Goal: Task Accomplishment & Management: Use online tool/utility

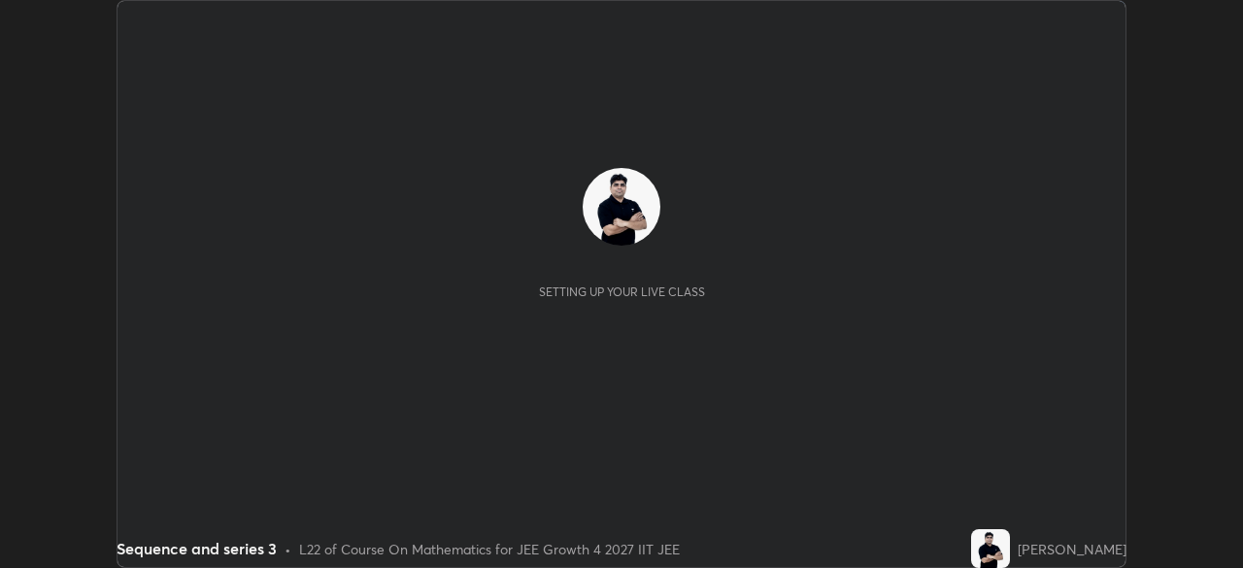
scroll to position [568, 1242]
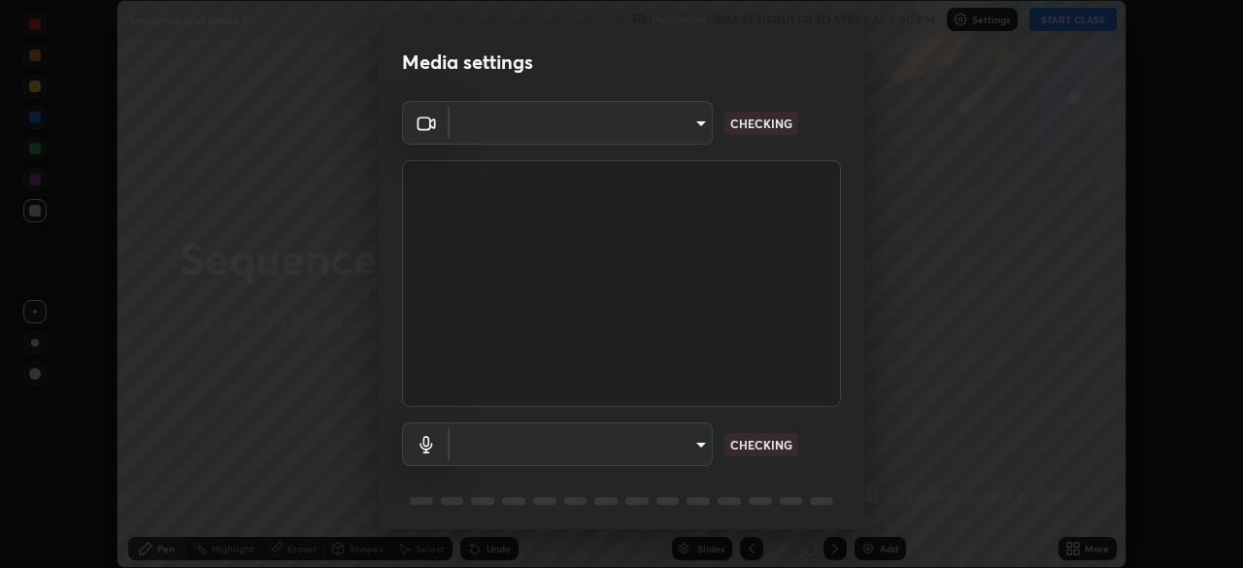
type input "e828e536804fa5ec44f09bab9f54175a8b6d317bb850f7280915d3359c97194d"
click at [675, 445] on body "Erase all Sequence and series 3 Recording WAS SCHEDULED TO START AT 4:00 PM Set…" at bounding box center [621, 284] width 1243 height 568
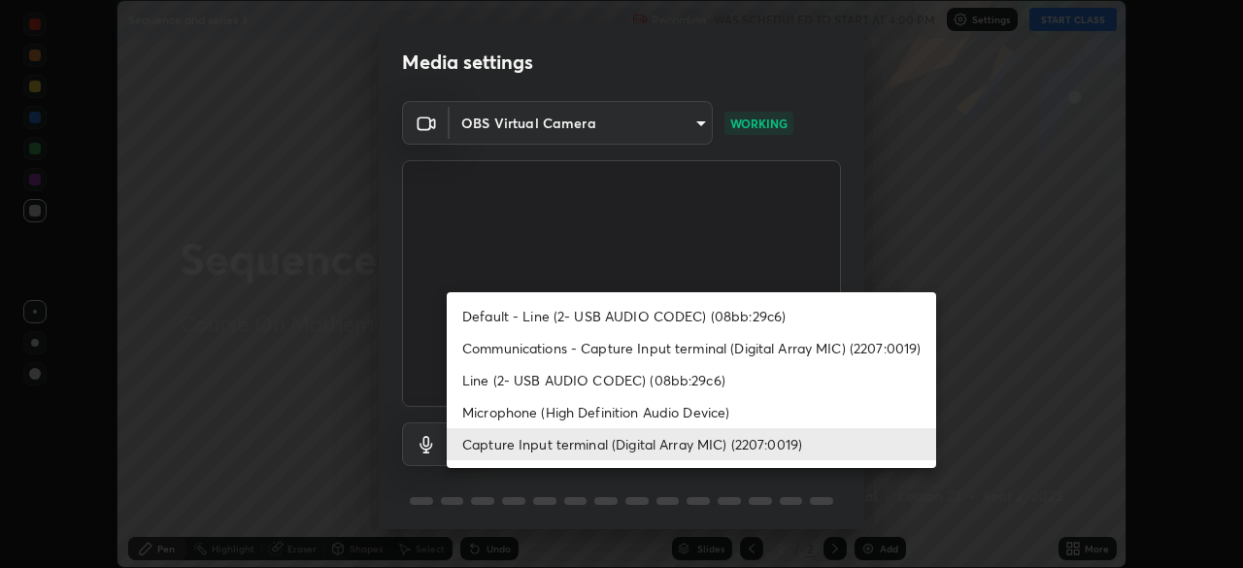
click at [698, 345] on li "Communications - Capture Input terminal (Digital Array MIC) (2207:0019)" at bounding box center [692, 348] width 490 height 32
type input "communications"
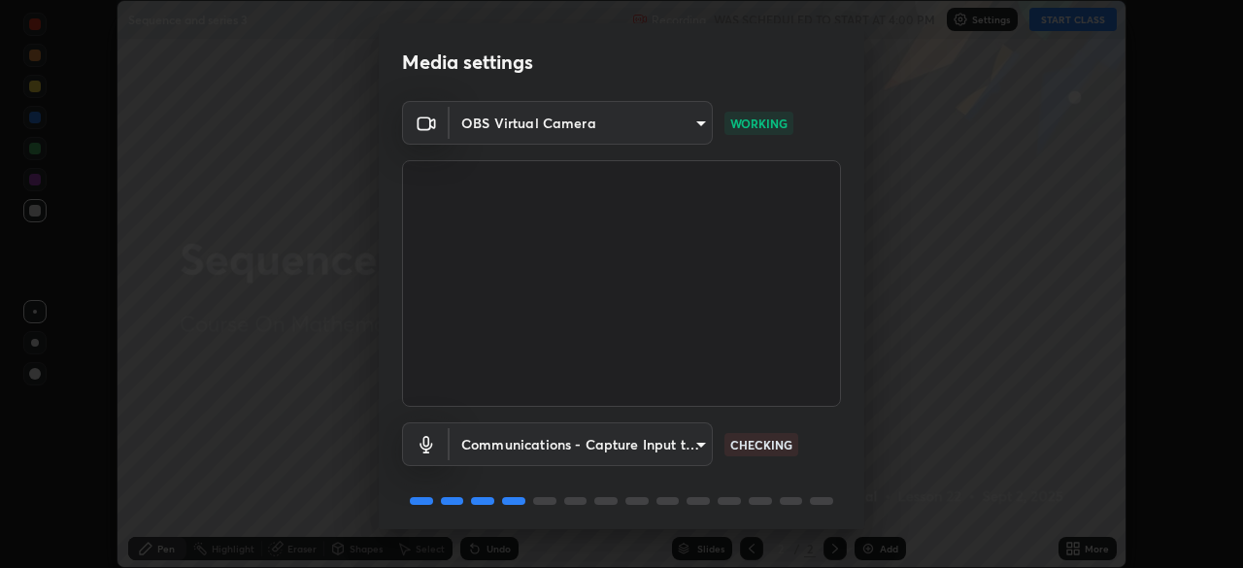
scroll to position [69, 0]
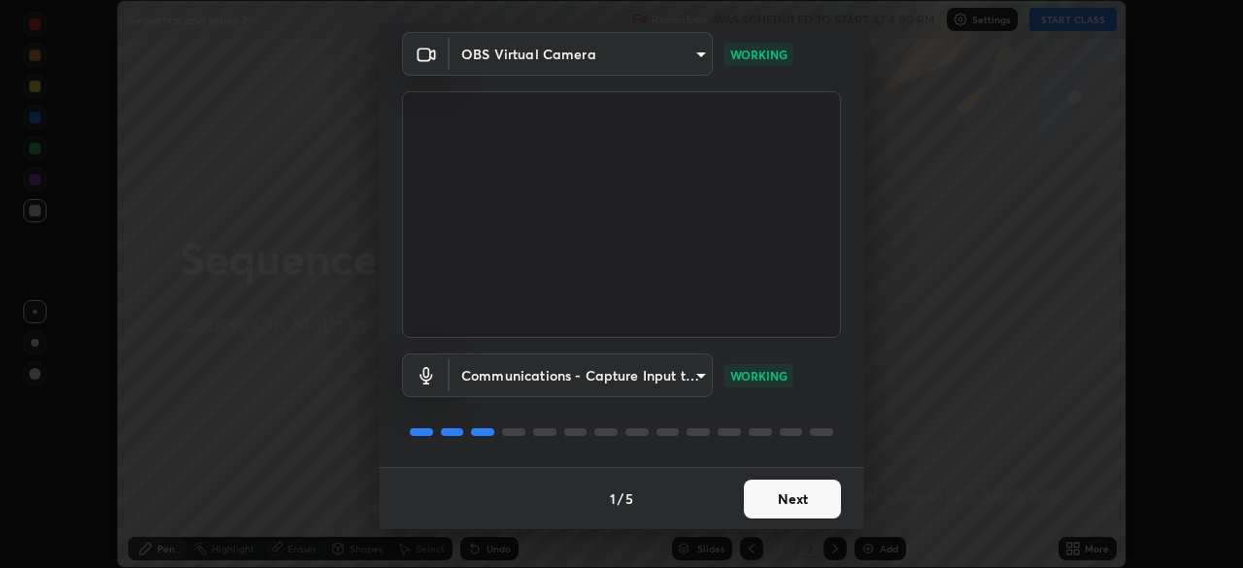
click at [797, 496] on button "Next" at bounding box center [792, 499] width 97 height 39
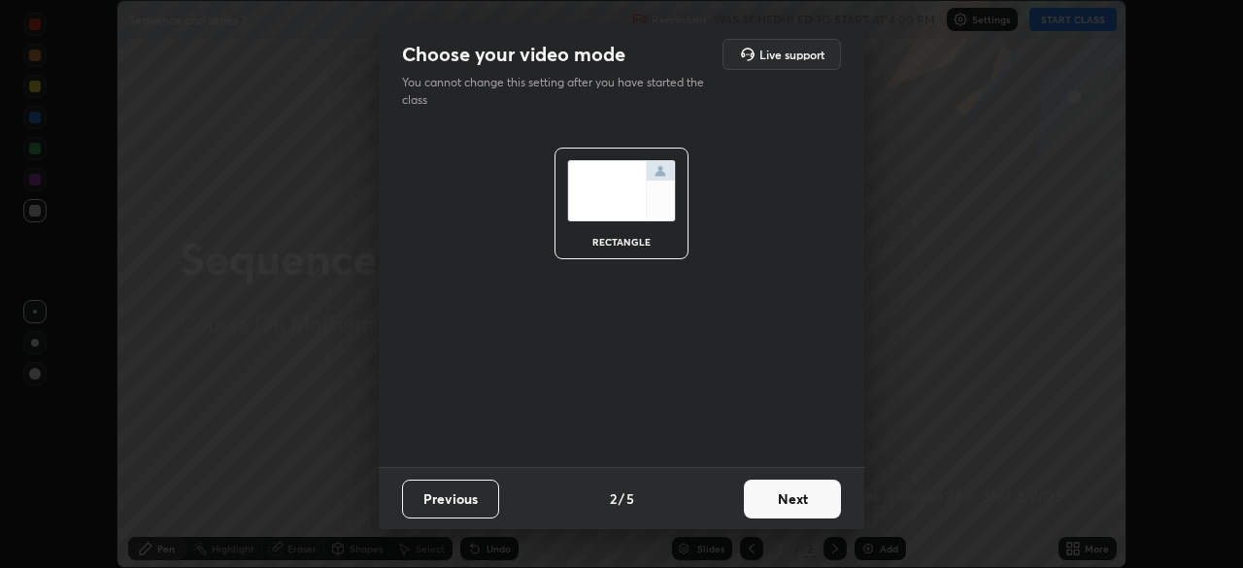
click at [803, 498] on button "Next" at bounding box center [792, 499] width 97 height 39
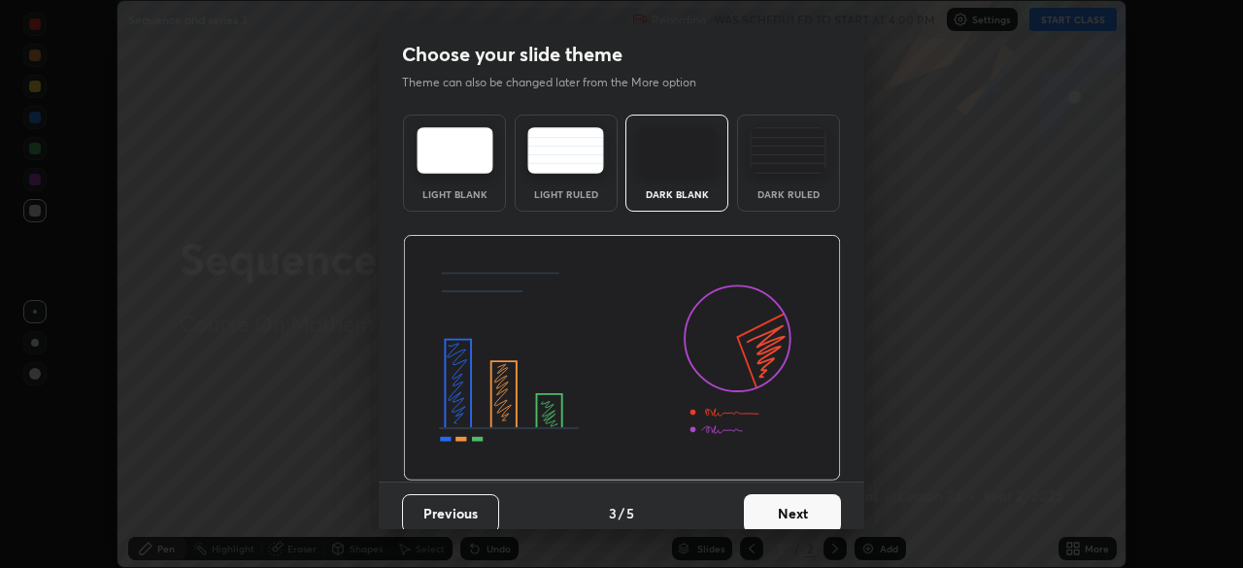
click at [821, 513] on button "Next" at bounding box center [792, 513] width 97 height 39
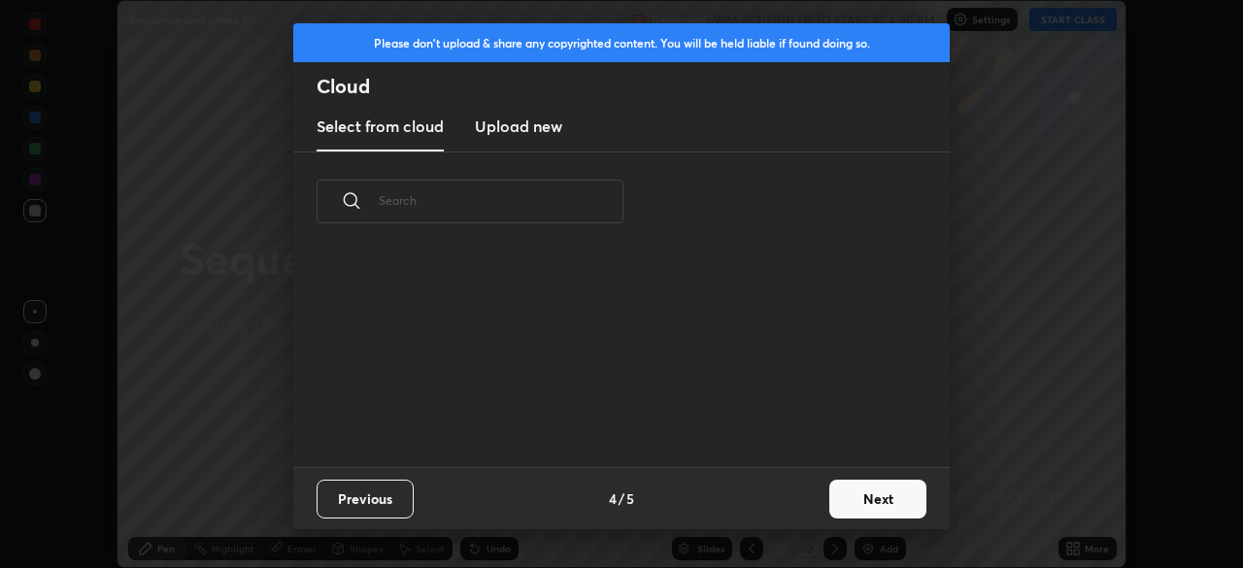
scroll to position [7, 11]
click at [873, 509] on button "Next" at bounding box center [878, 499] width 97 height 39
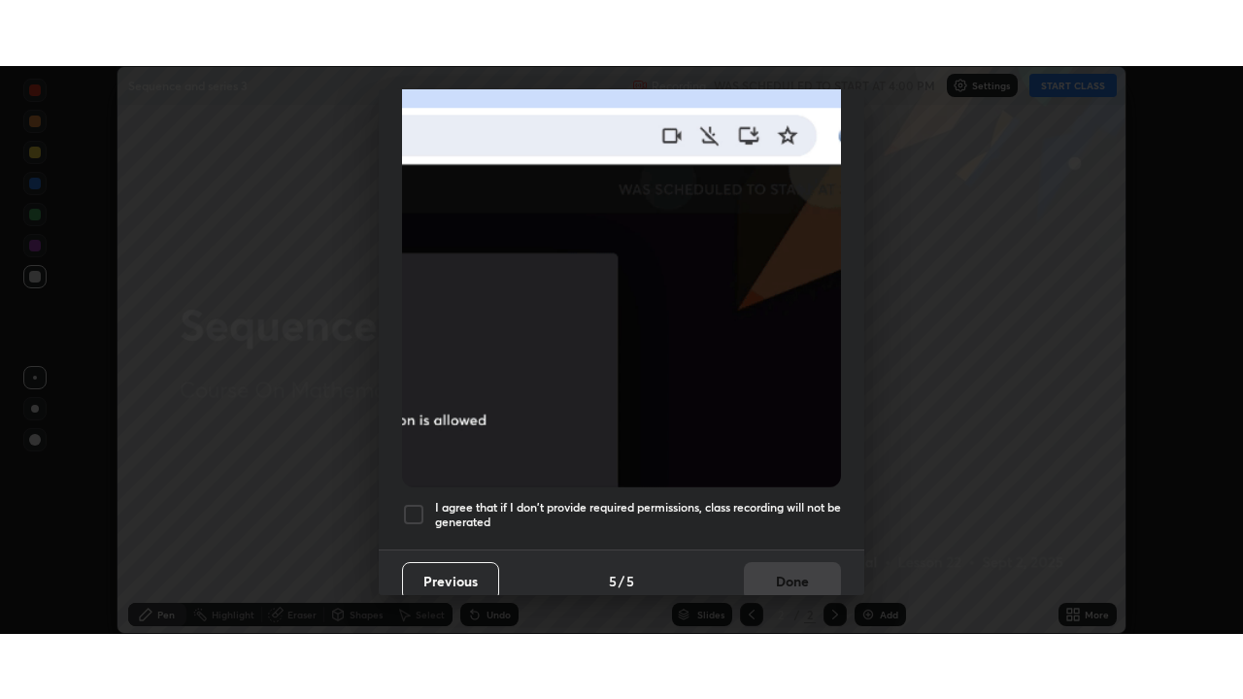
scroll to position [465, 0]
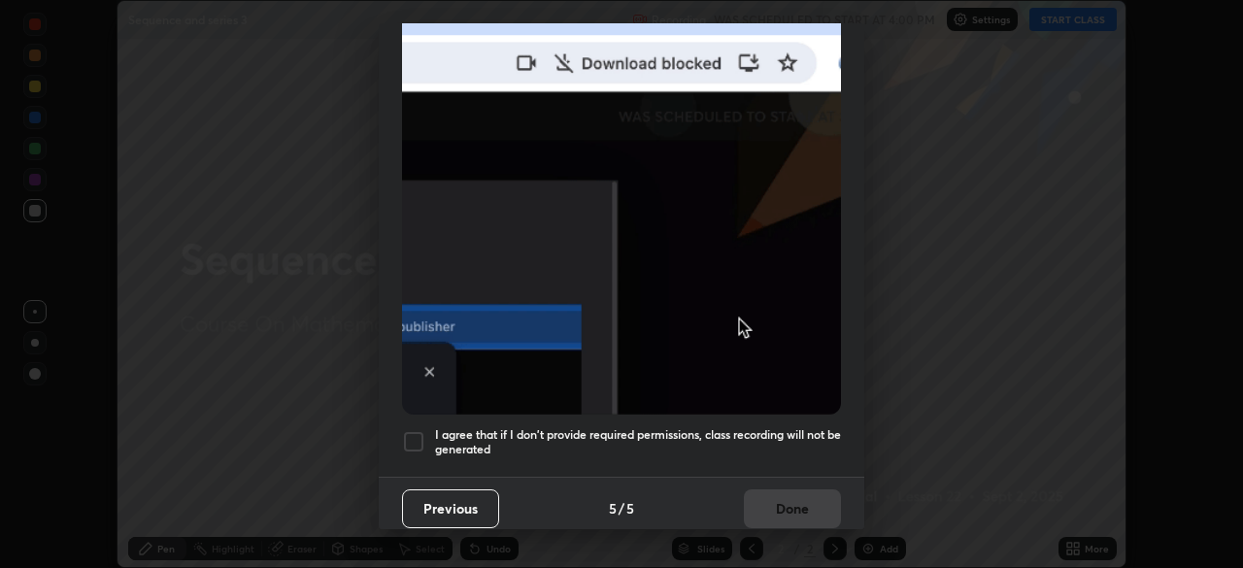
click at [416, 433] on div at bounding box center [413, 441] width 23 height 23
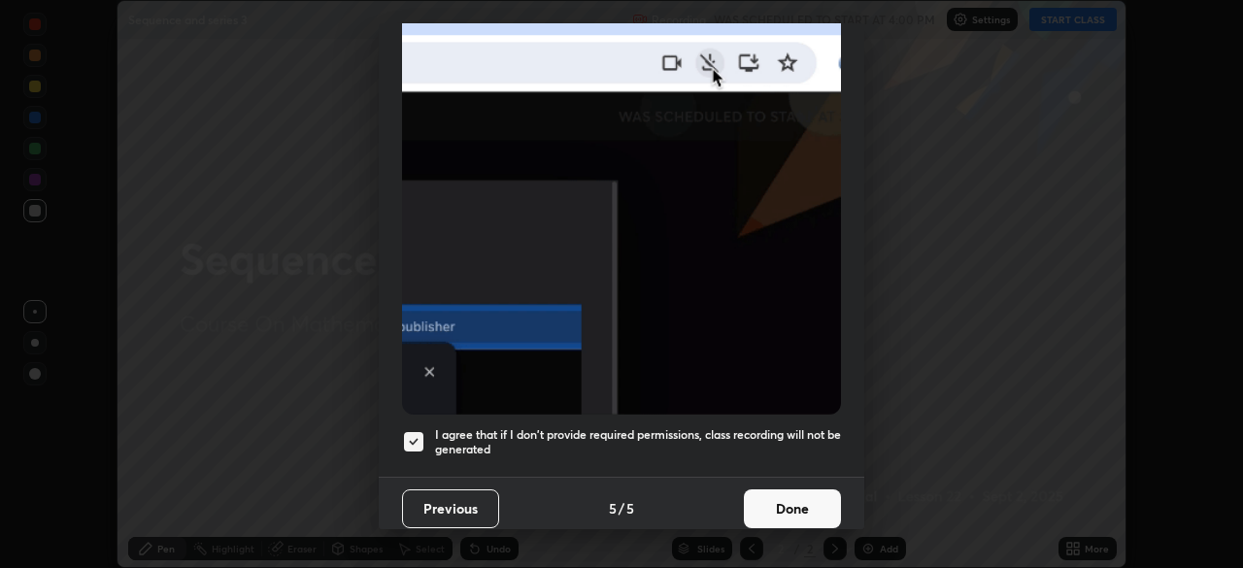
click at [780, 498] on button "Done" at bounding box center [792, 509] width 97 height 39
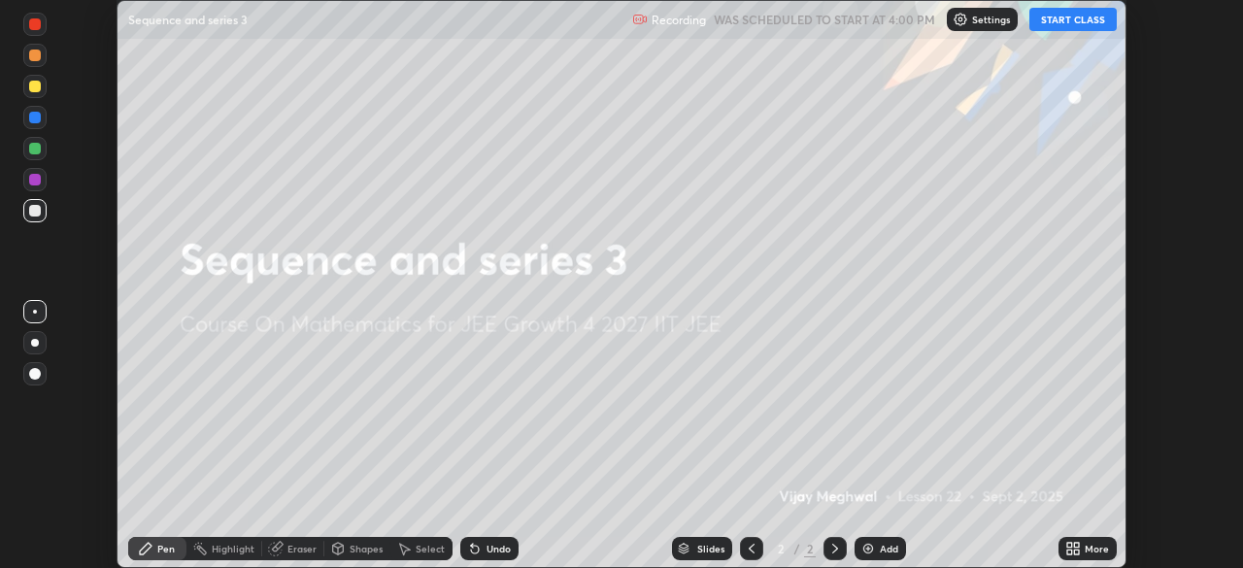
click at [1064, 23] on button "START CLASS" at bounding box center [1073, 19] width 87 height 23
click at [1068, 557] on div "More" at bounding box center [1088, 548] width 58 height 23
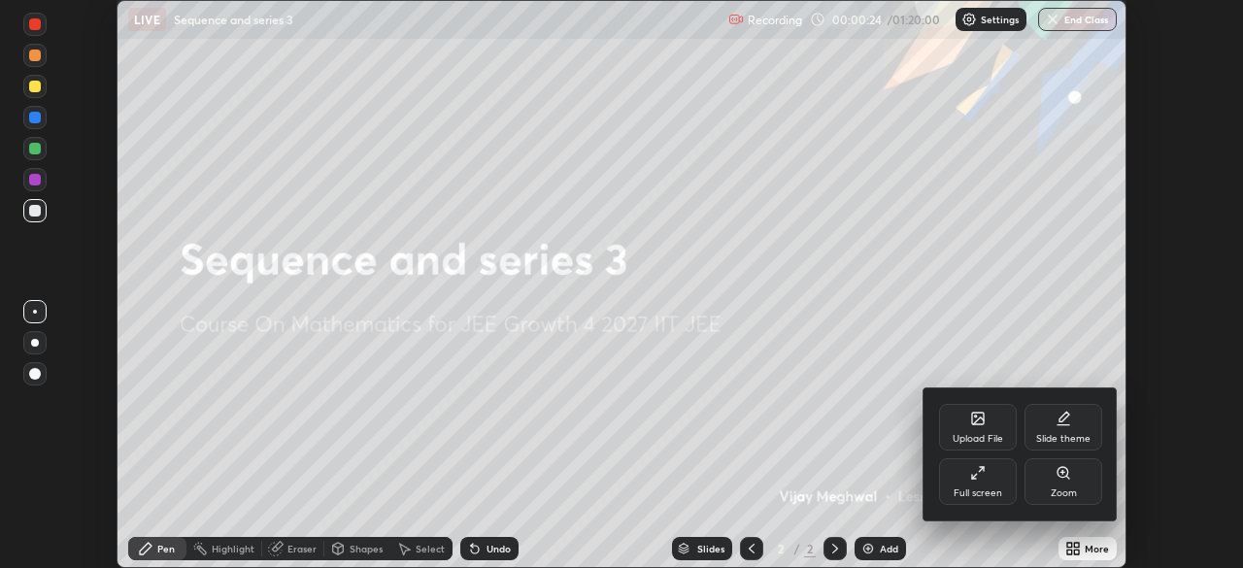
click at [987, 485] on div "Full screen" at bounding box center [978, 481] width 78 height 47
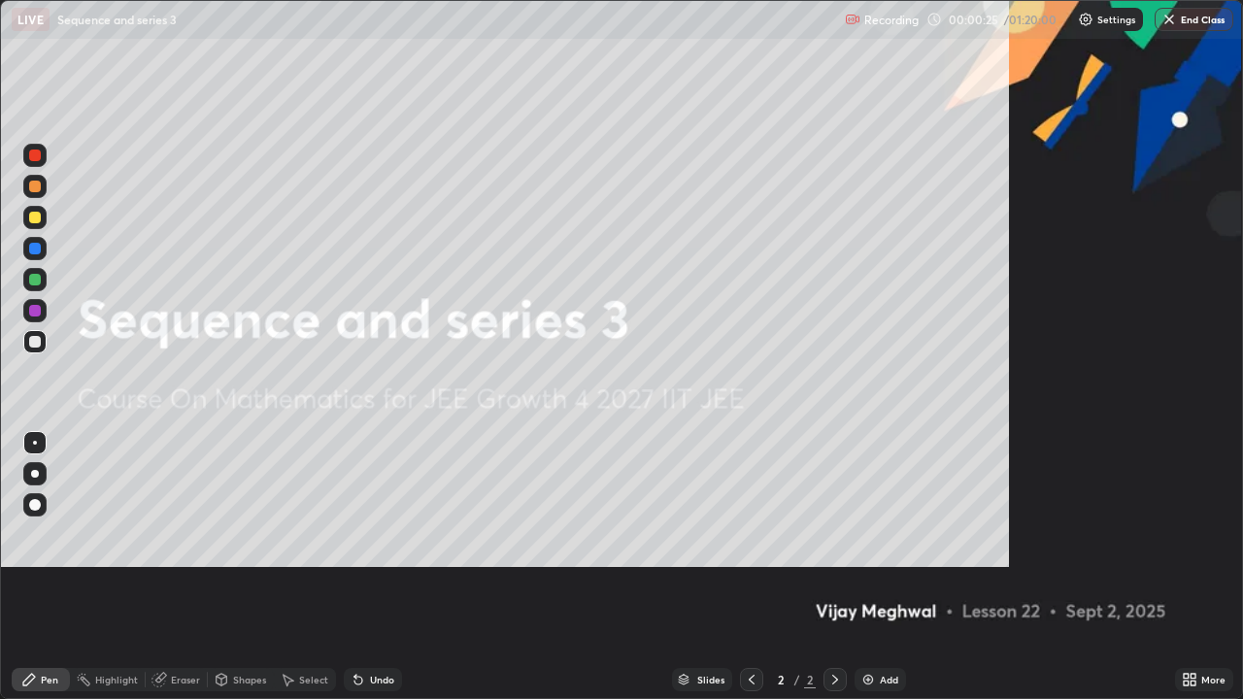
scroll to position [699, 1243]
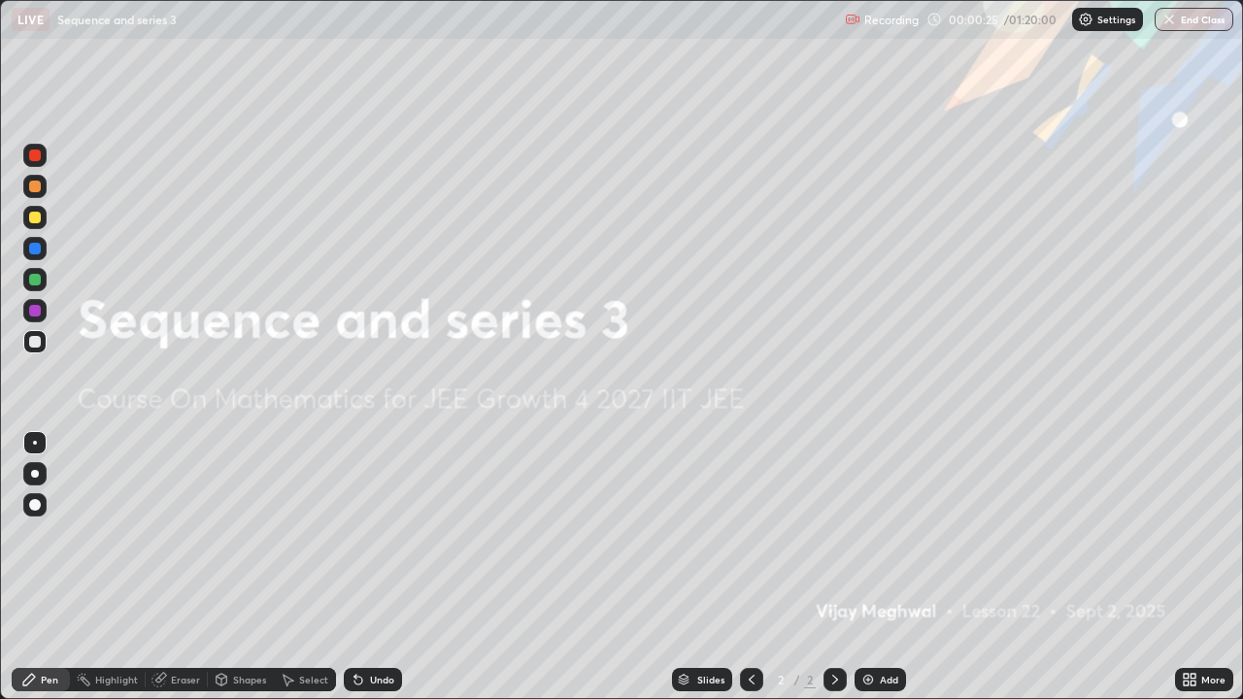
click at [875, 567] on div "Add" at bounding box center [880, 679] width 51 height 23
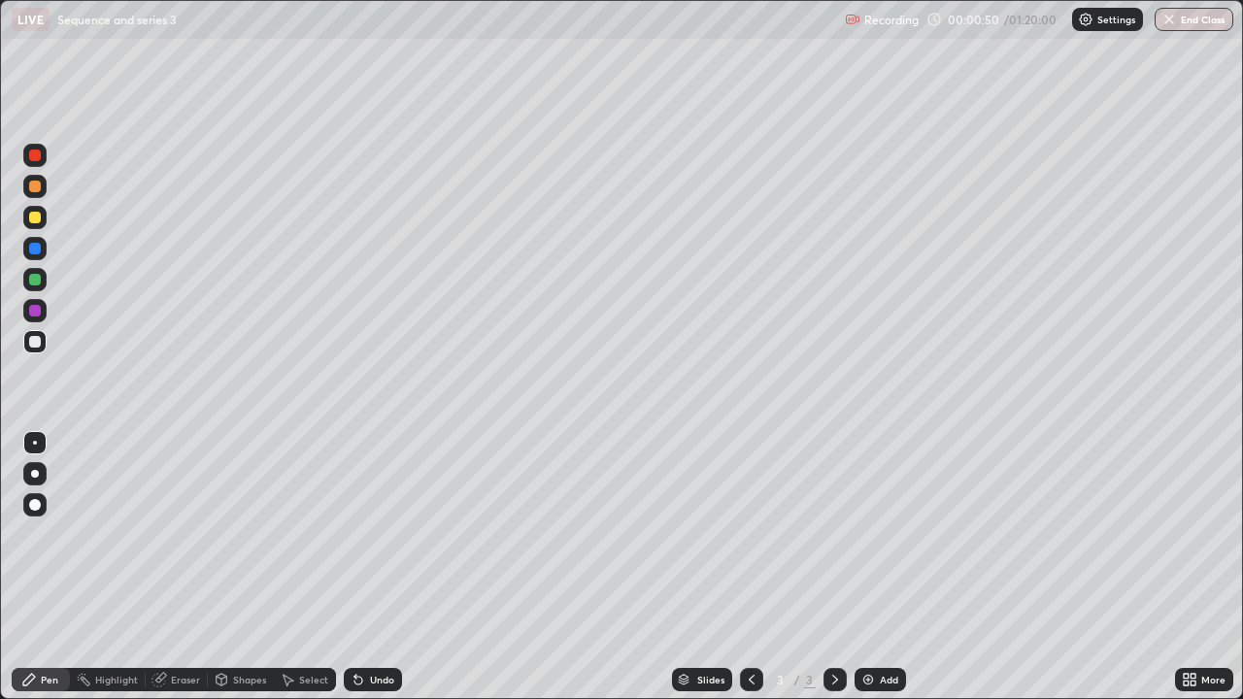
click at [35, 223] on div at bounding box center [34, 217] width 23 height 23
click at [39, 342] on div at bounding box center [35, 342] width 12 height 12
click at [191, 567] on div "Eraser" at bounding box center [185, 680] width 29 height 10
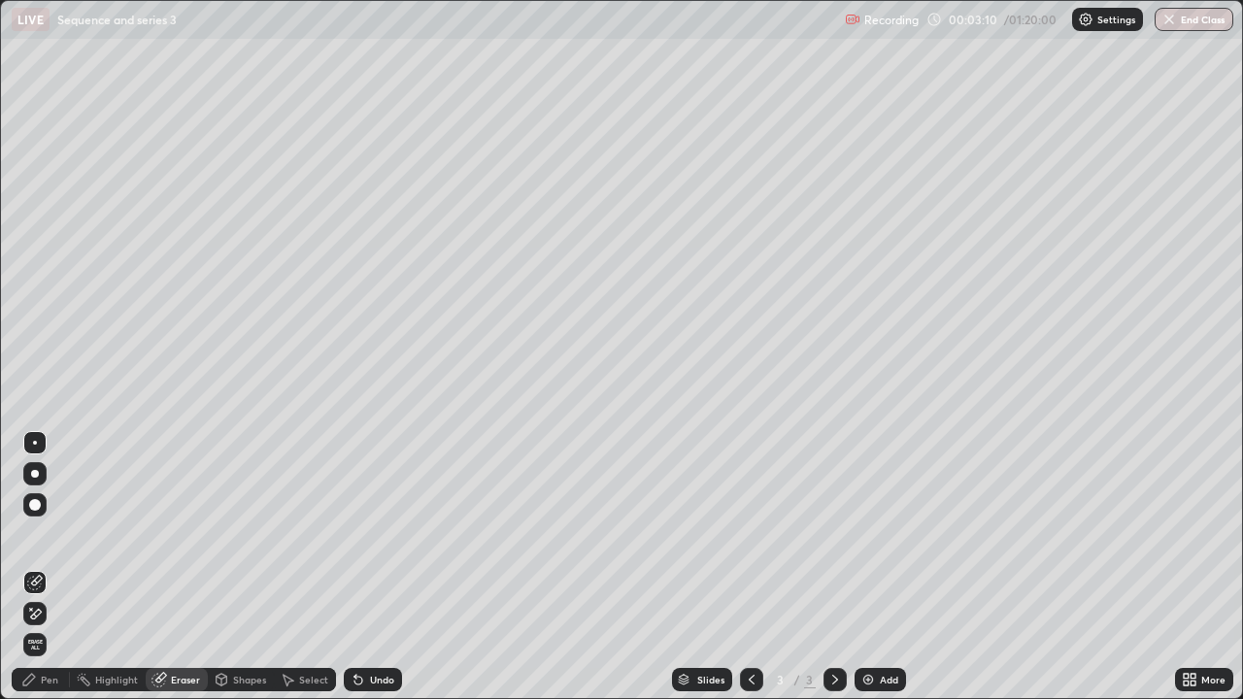
click at [47, 567] on div "Pen" at bounding box center [49, 680] width 17 height 10
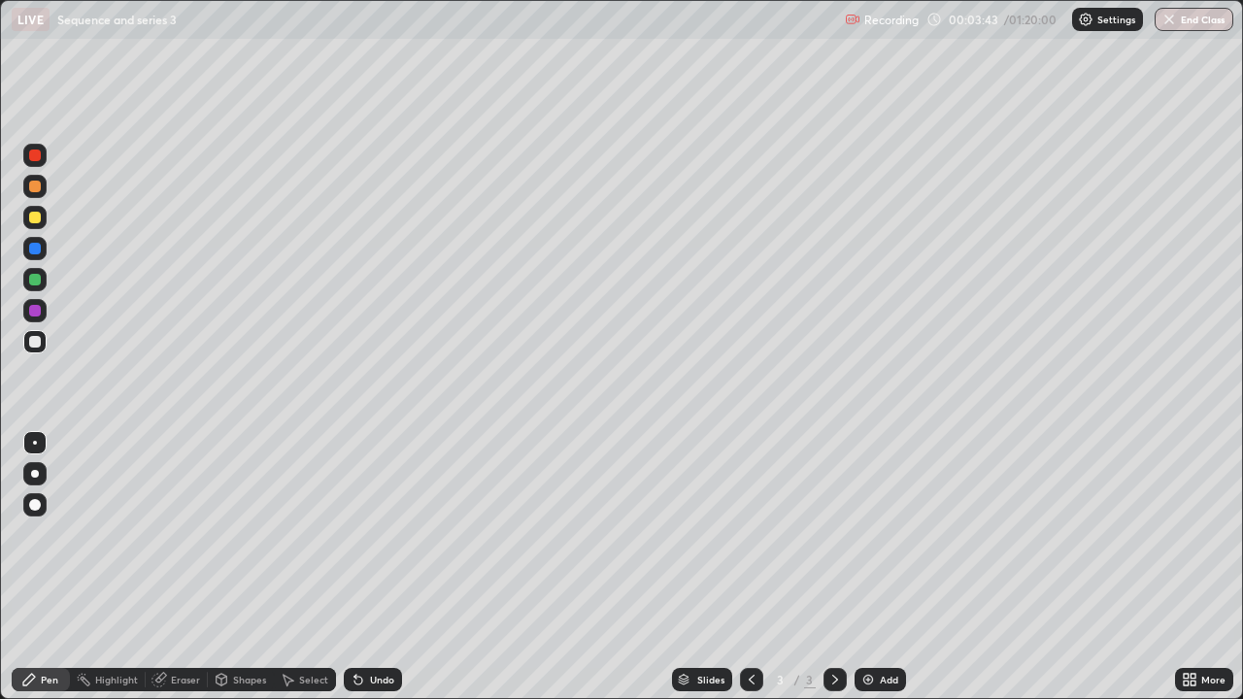
click at [35, 281] on div at bounding box center [35, 280] width 12 height 12
click at [880, 567] on div "Add" at bounding box center [889, 680] width 18 height 10
click at [749, 567] on icon at bounding box center [752, 680] width 16 height 16
click at [831, 567] on icon at bounding box center [836, 680] width 16 height 16
click at [30, 186] on div at bounding box center [35, 187] width 12 height 12
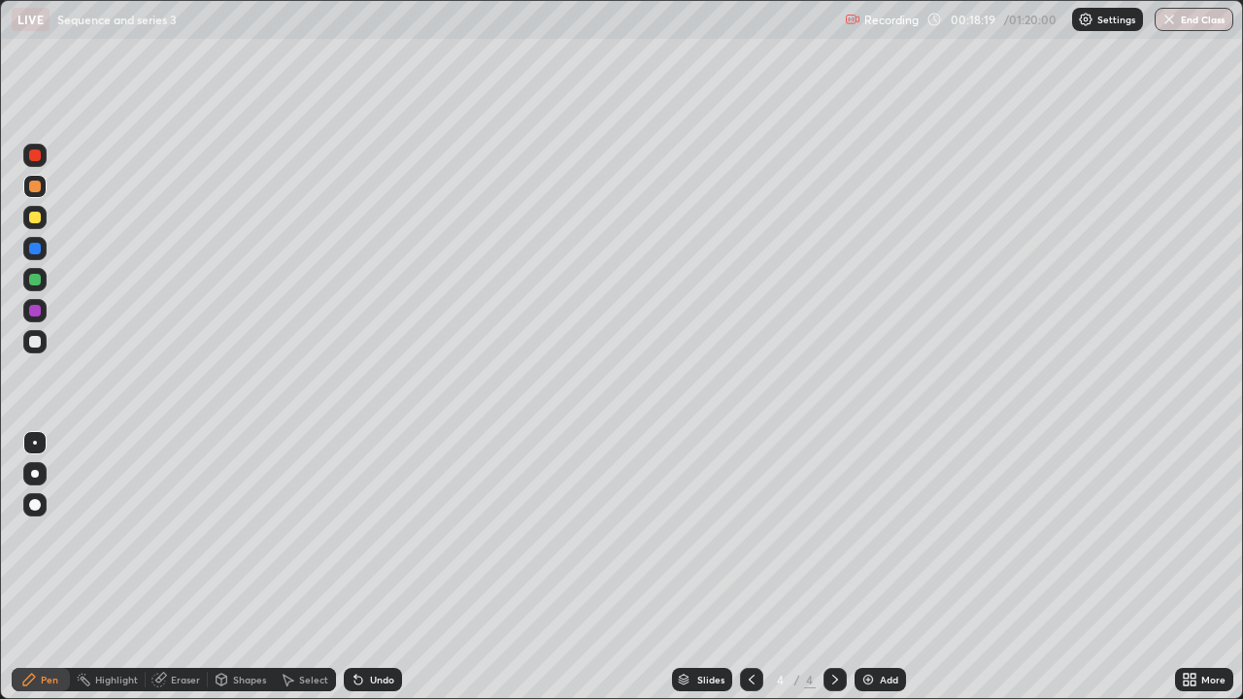
click at [867, 567] on img at bounding box center [869, 680] width 16 height 16
click at [42, 281] on div at bounding box center [34, 279] width 23 height 23
click at [880, 567] on div "Add" at bounding box center [889, 680] width 18 height 10
click at [382, 567] on div "Undo" at bounding box center [369, 680] width 66 height 39
click at [386, 567] on div "Undo" at bounding box center [382, 680] width 24 height 10
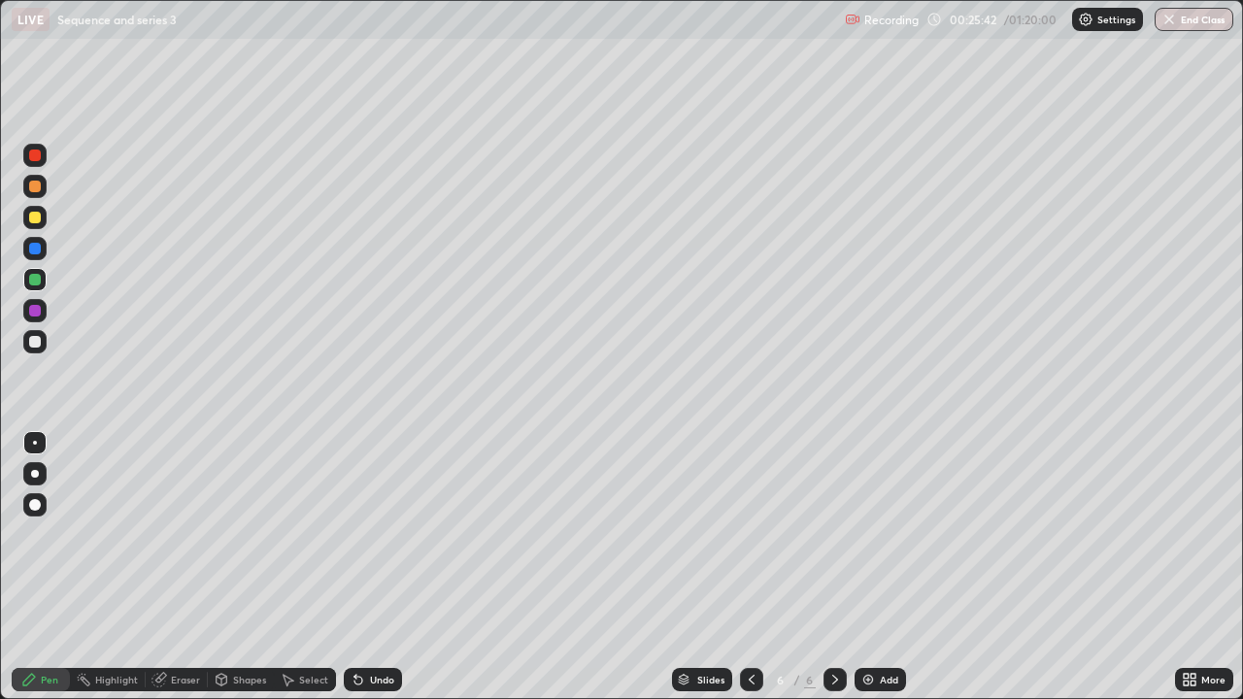
click at [36, 339] on div at bounding box center [35, 342] width 12 height 12
click at [884, 567] on div "Add" at bounding box center [889, 680] width 18 height 10
click at [36, 318] on div at bounding box center [34, 310] width 23 height 23
click at [39, 343] on div at bounding box center [35, 342] width 12 height 12
click at [752, 567] on icon at bounding box center [752, 680] width 16 height 16
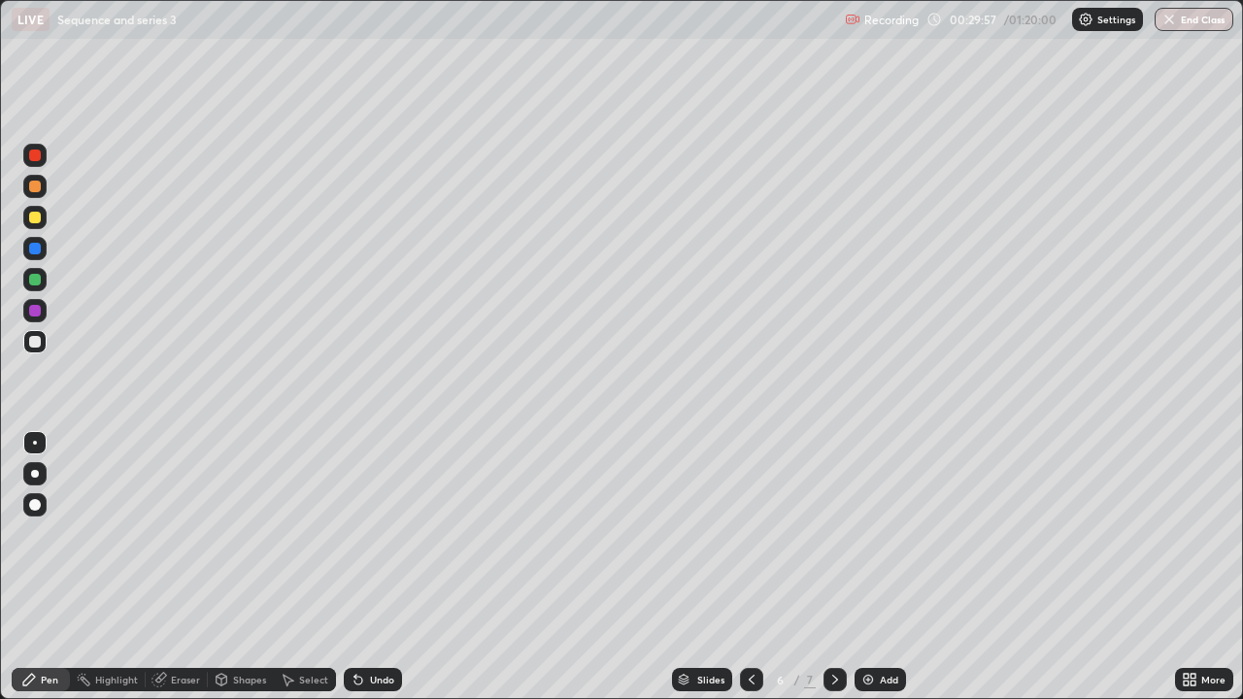
click at [832, 567] on icon at bounding box center [836, 680] width 16 height 16
click at [33, 222] on div at bounding box center [35, 218] width 12 height 12
click at [368, 567] on div "Undo" at bounding box center [373, 679] width 58 height 23
click at [376, 567] on div "Undo" at bounding box center [382, 680] width 24 height 10
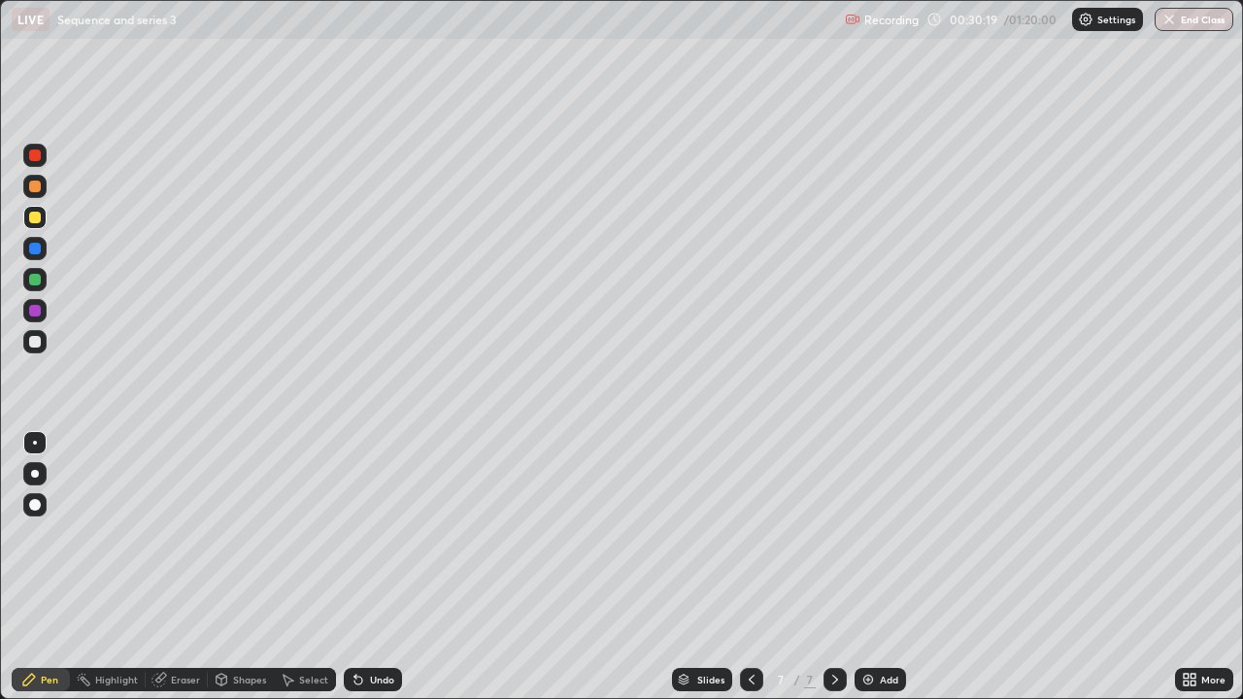
click at [374, 567] on div "Undo" at bounding box center [373, 679] width 58 height 23
click at [378, 567] on div "Undo" at bounding box center [382, 680] width 24 height 10
click at [880, 567] on div "Add" at bounding box center [889, 680] width 18 height 10
click at [36, 216] on div at bounding box center [35, 218] width 12 height 12
click at [35, 187] on div at bounding box center [35, 187] width 12 height 12
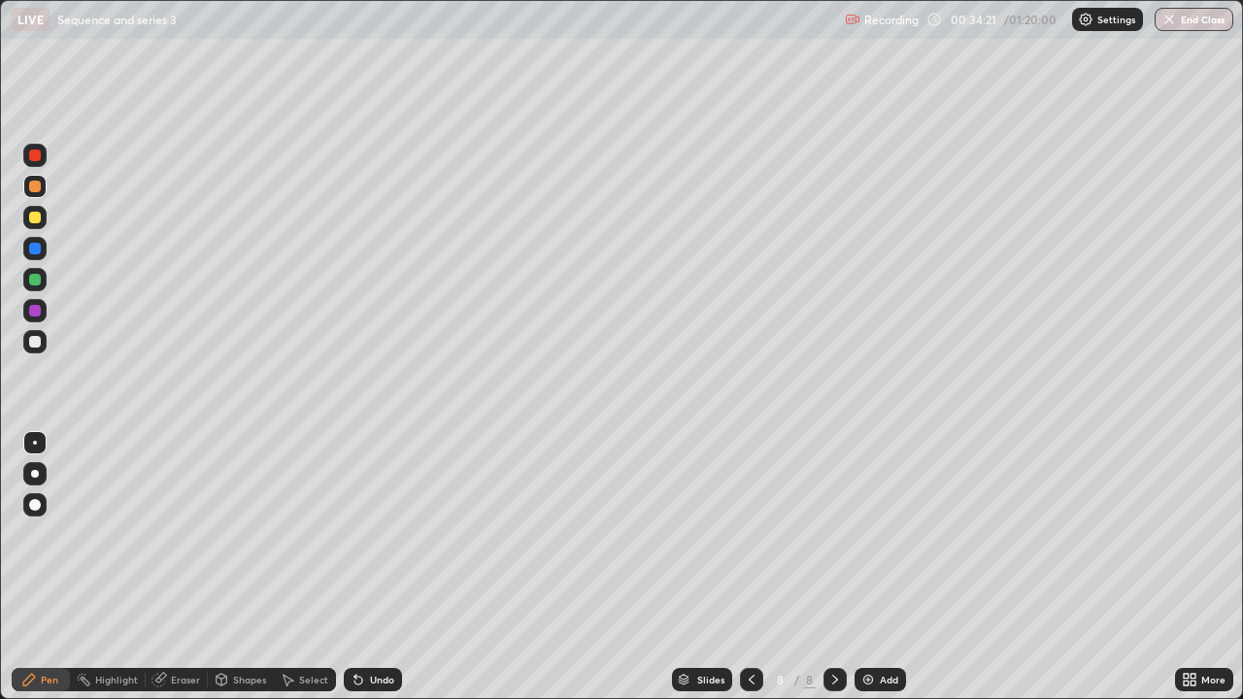
click at [35, 222] on div at bounding box center [35, 218] width 12 height 12
click at [35, 280] on div at bounding box center [35, 280] width 12 height 12
click at [877, 567] on div "Add" at bounding box center [880, 679] width 51 height 23
click at [750, 567] on icon at bounding box center [752, 680] width 16 height 16
click at [834, 567] on icon at bounding box center [835, 680] width 6 height 10
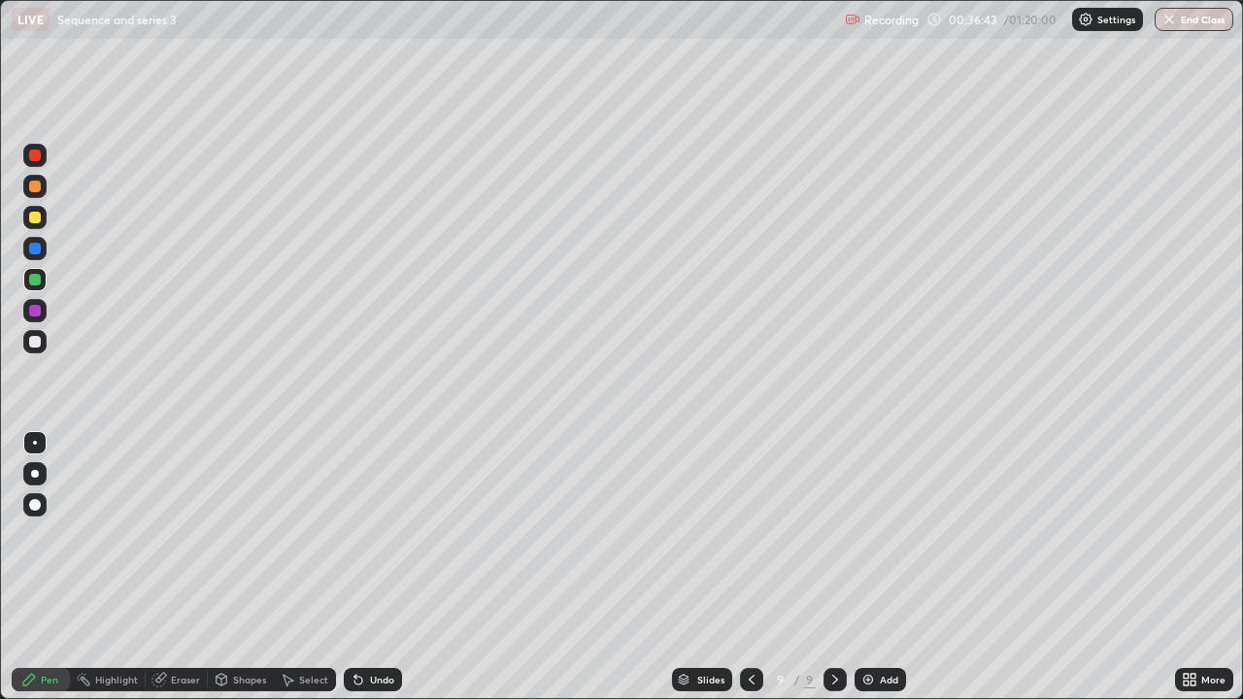
click at [751, 567] on icon at bounding box center [752, 680] width 16 height 16
click at [838, 567] on icon at bounding box center [836, 680] width 16 height 16
click at [35, 348] on div at bounding box center [34, 341] width 23 height 23
click at [363, 567] on div "Undo" at bounding box center [373, 679] width 58 height 23
click at [748, 567] on icon at bounding box center [752, 680] width 16 height 16
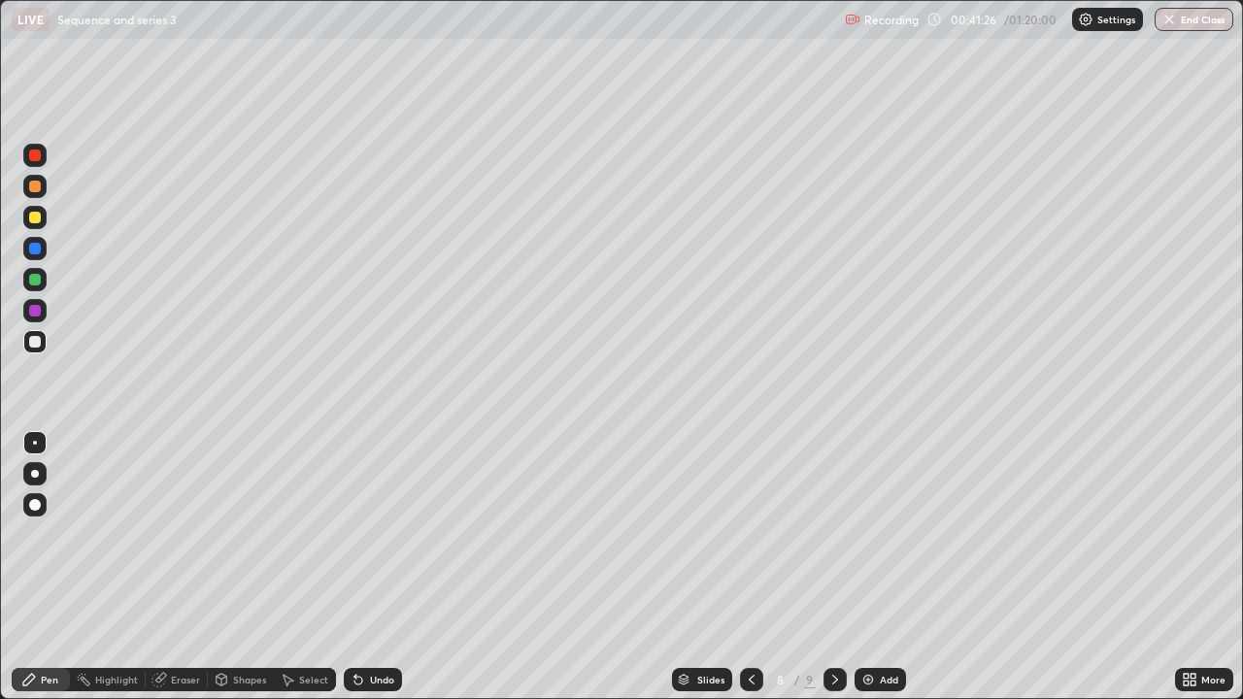
click at [832, 567] on icon at bounding box center [836, 680] width 16 height 16
click at [869, 567] on img at bounding box center [869, 680] width 16 height 16
click at [26, 213] on div at bounding box center [34, 217] width 23 height 23
click at [182, 567] on div "Eraser" at bounding box center [185, 680] width 29 height 10
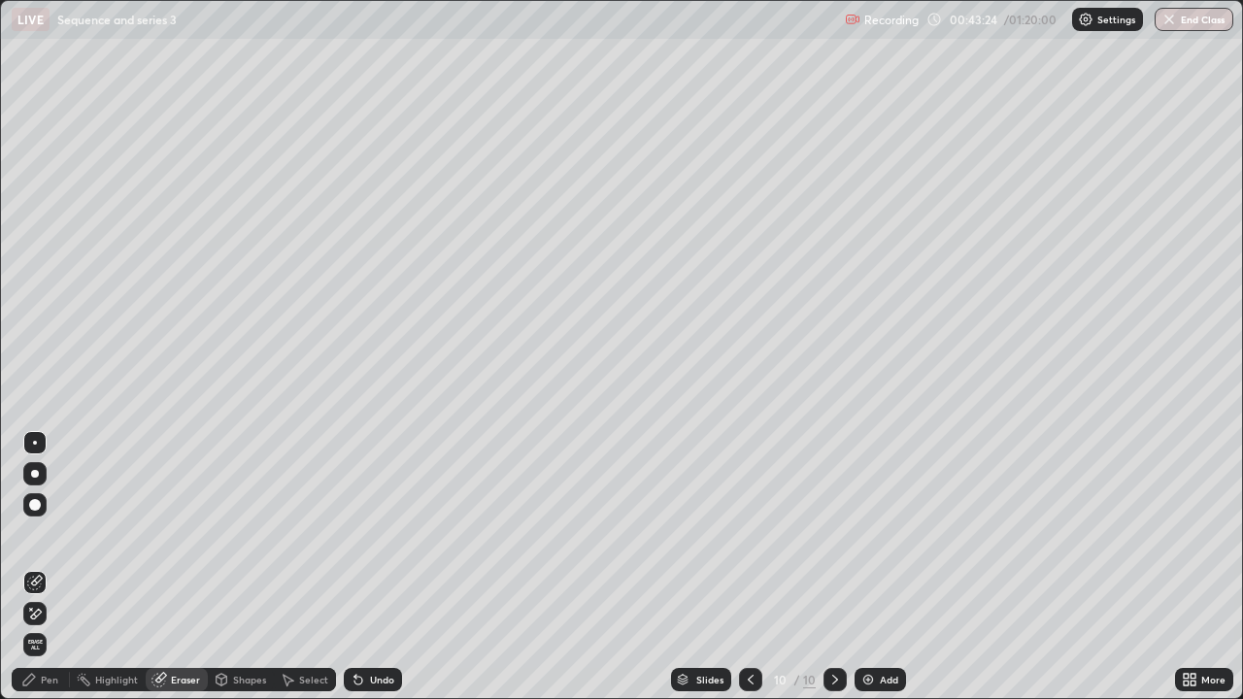
click at [61, 567] on div "Pen" at bounding box center [41, 679] width 58 height 23
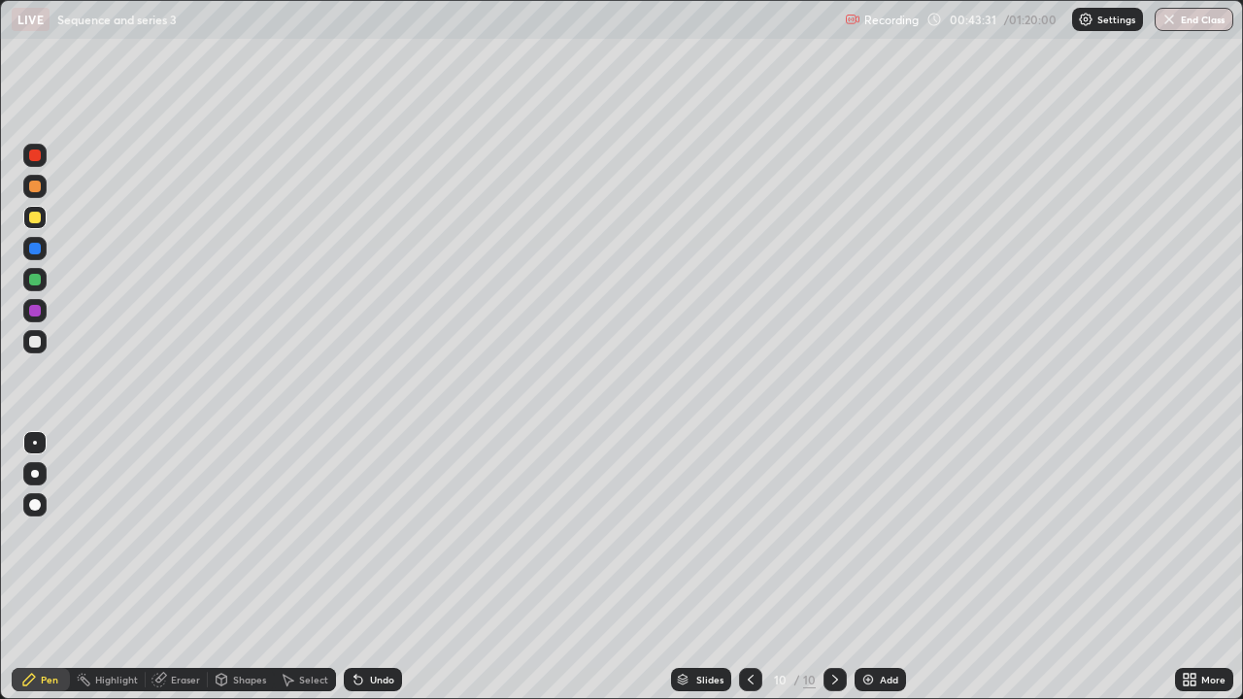
click at [31, 194] on div at bounding box center [34, 186] width 23 height 23
click at [36, 342] on div at bounding box center [35, 342] width 12 height 12
click at [43, 278] on div at bounding box center [34, 279] width 23 height 23
click at [872, 567] on img at bounding box center [869, 680] width 16 height 16
click at [387, 567] on div "Undo" at bounding box center [382, 680] width 24 height 10
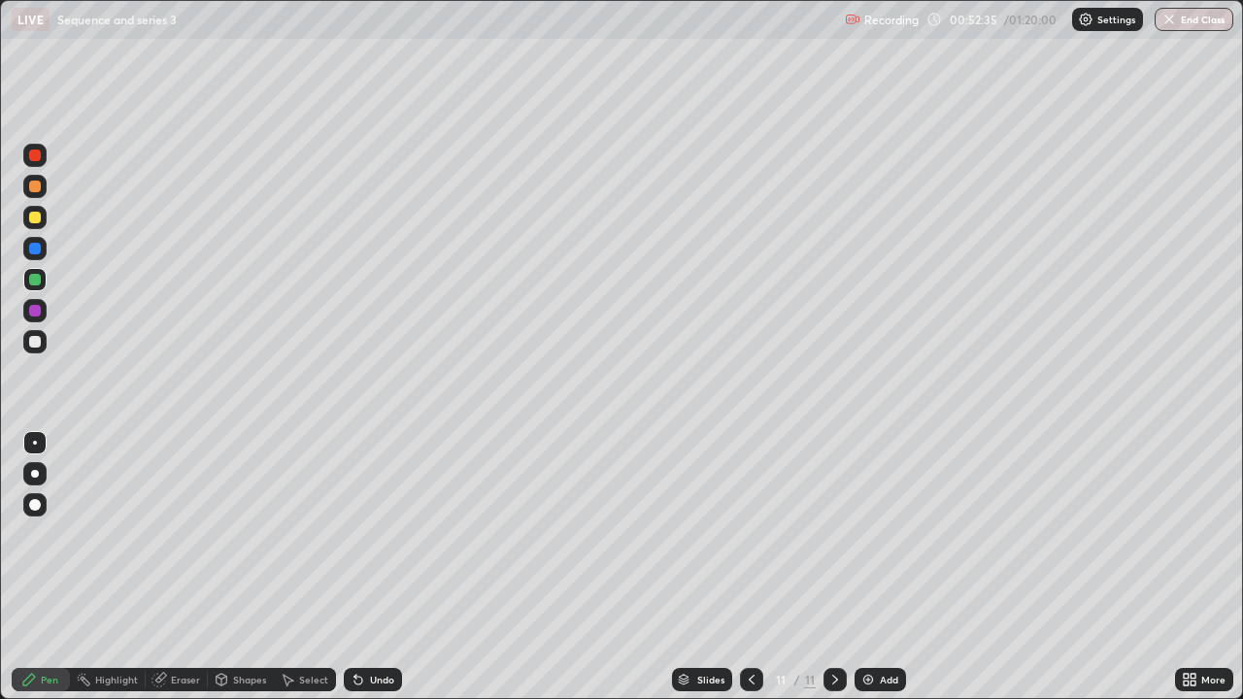
click at [389, 567] on div "Undo" at bounding box center [369, 680] width 66 height 39
click at [398, 567] on div "Undo" at bounding box center [373, 679] width 58 height 23
click at [383, 567] on div "Undo" at bounding box center [382, 680] width 24 height 10
click at [42, 194] on div at bounding box center [34, 186] width 23 height 23
click at [29, 215] on div at bounding box center [35, 218] width 12 height 12
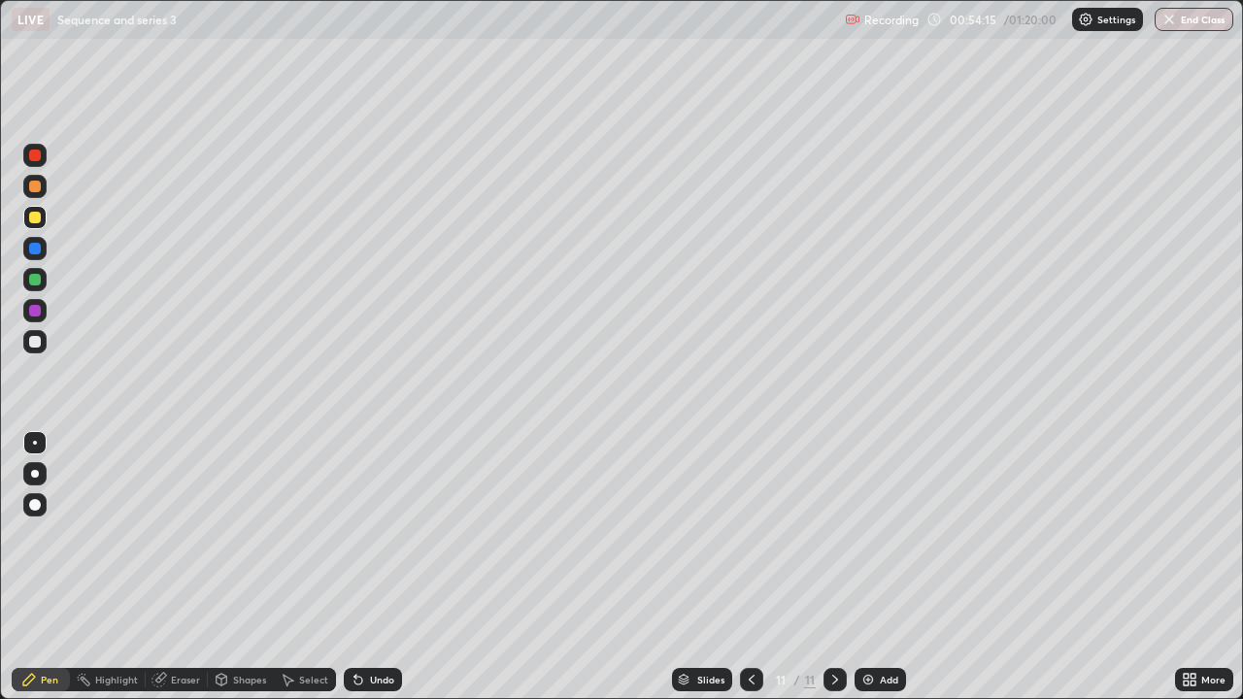
click at [186, 567] on div "Eraser" at bounding box center [185, 680] width 29 height 10
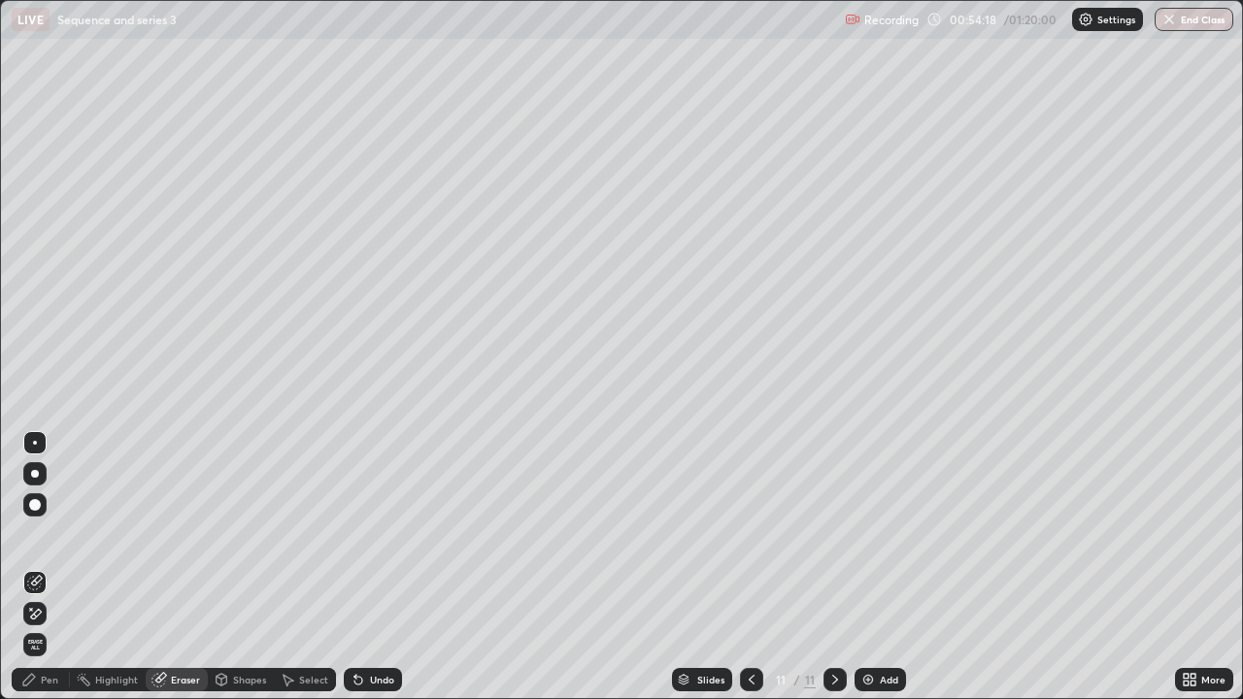
click at [57, 567] on div "Pen" at bounding box center [49, 680] width 17 height 10
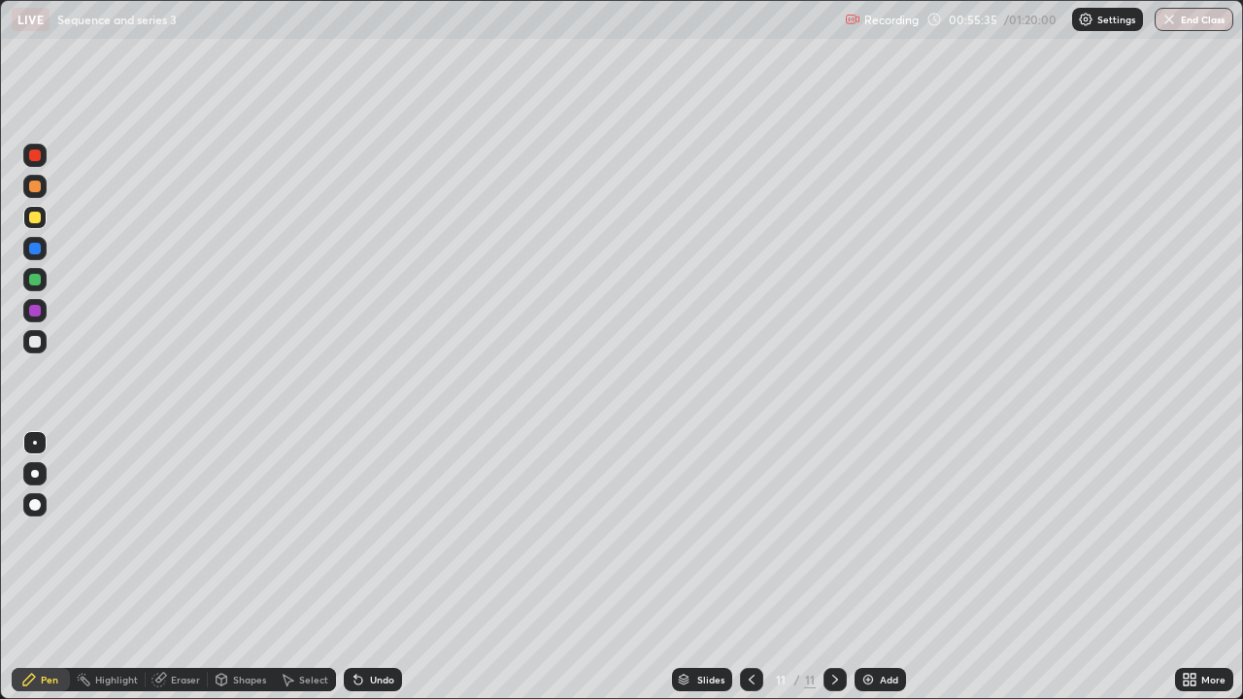
click at [392, 567] on div "Undo" at bounding box center [373, 679] width 58 height 23
click at [386, 567] on div "Undo" at bounding box center [382, 680] width 24 height 10
click at [389, 567] on div "Undo" at bounding box center [382, 680] width 24 height 10
click at [38, 342] on div at bounding box center [35, 342] width 12 height 12
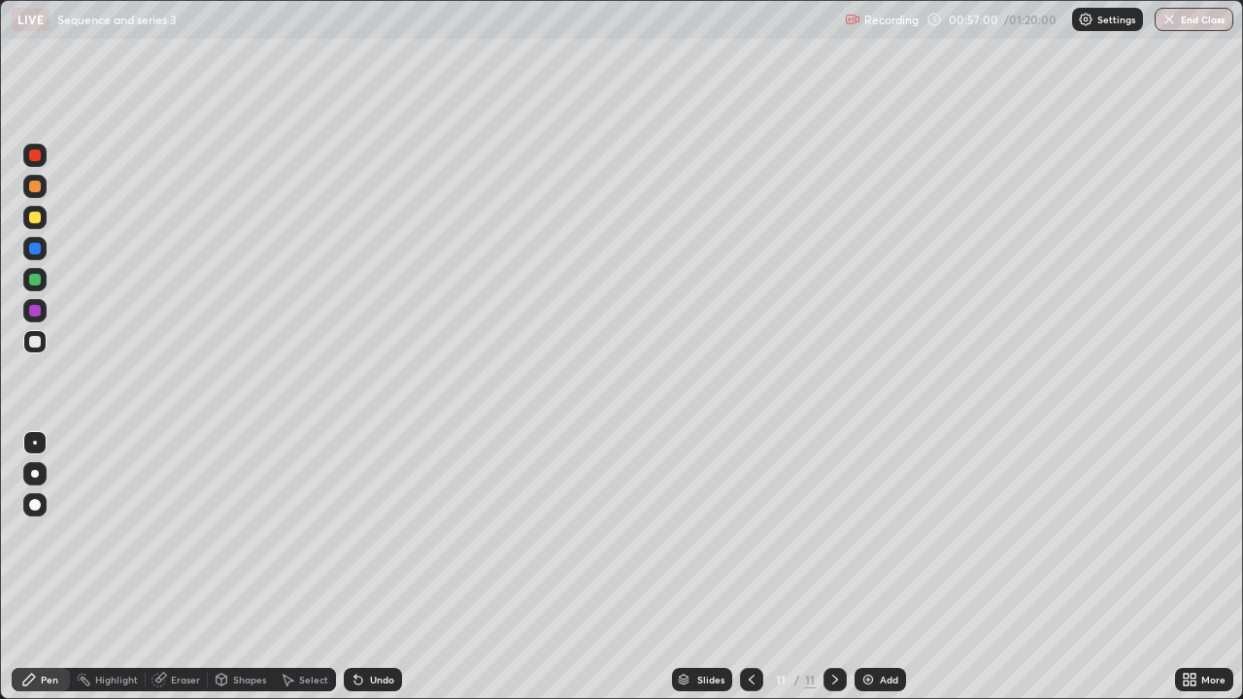
click at [867, 567] on img at bounding box center [869, 680] width 16 height 16
click at [750, 567] on icon at bounding box center [752, 680] width 16 height 16
click at [867, 567] on img at bounding box center [869, 680] width 16 height 16
click at [366, 567] on div "Undo" at bounding box center [373, 679] width 58 height 23
click at [367, 567] on div "Undo" at bounding box center [373, 679] width 58 height 23
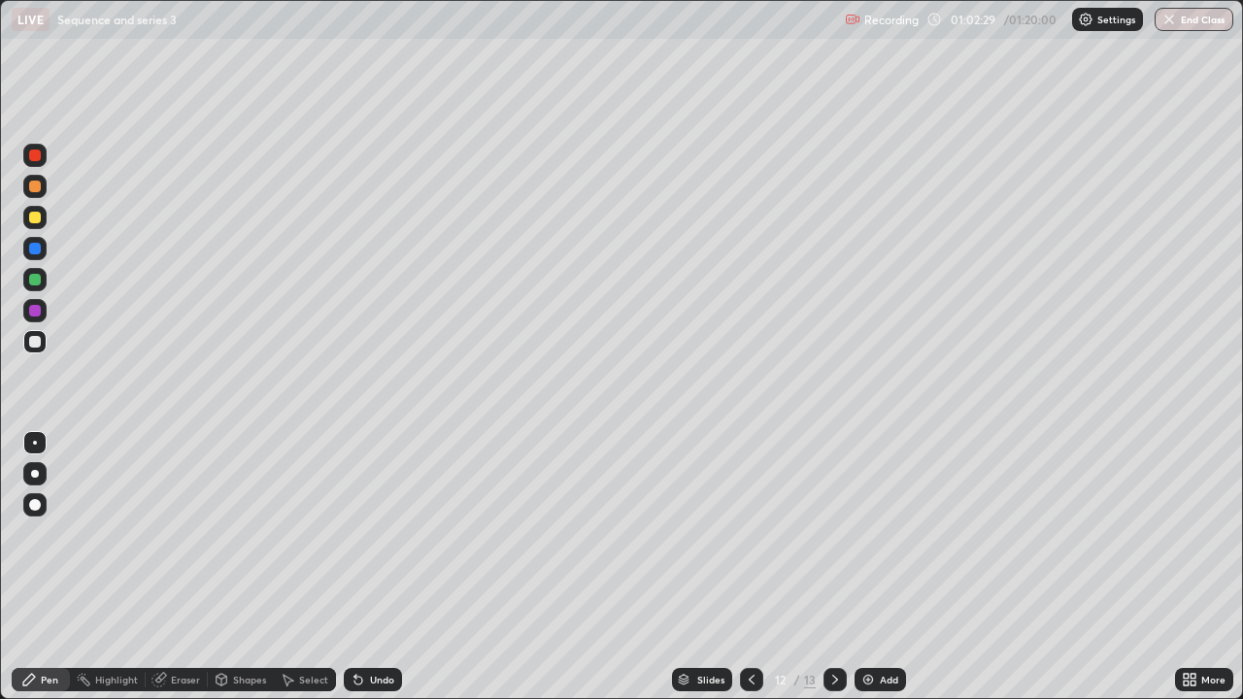
click at [364, 567] on div "Undo" at bounding box center [373, 679] width 58 height 23
click at [34, 316] on div at bounding box center [35, 311] width 12 height 12
click at [374, 567] on div "Undo" at bounding box center [382, 680] width 24 height 10
click at [373, 567] on div "Undo" at bounding box center [382, 680] width 24 height 10
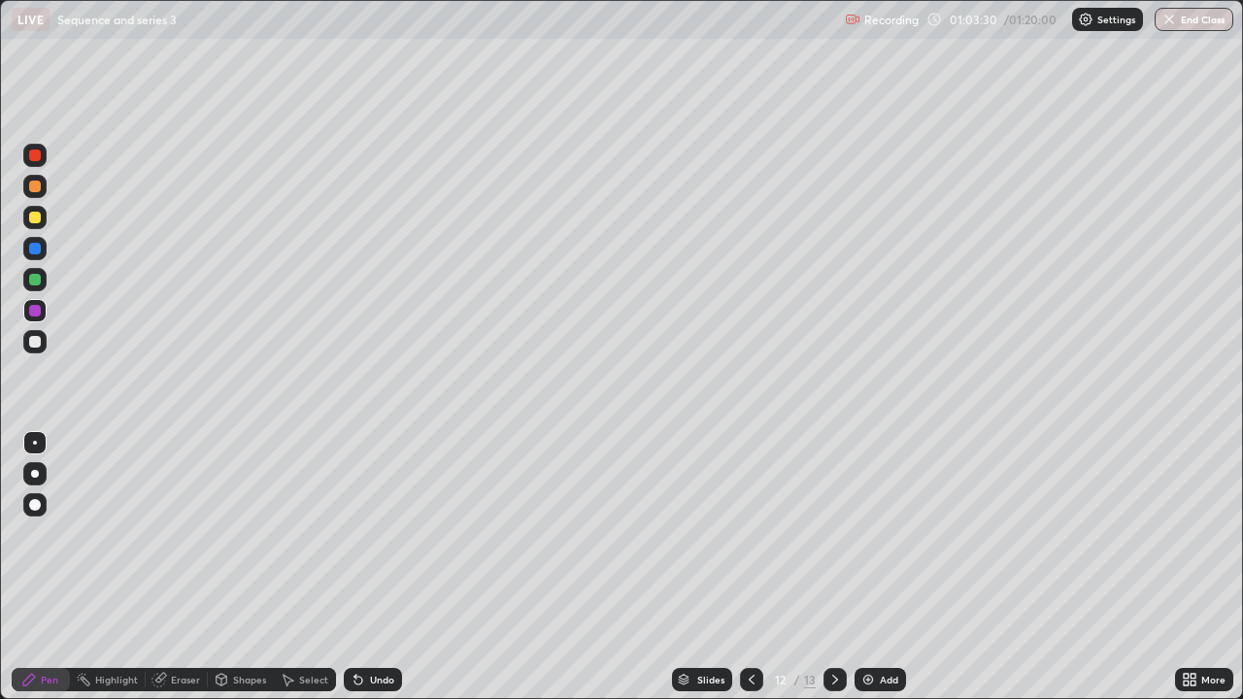
click at [372, 567] on div "Undo" at bounding box center [382, 680] width 24 height 10
click at [43, 278] on div at bounding box center [34, 279] width 23 height 23
click at [30, 508] on div at bounding box center [35, 505] width 12 height 12
click at [1200, 22] on button "End Class" at bounding box center [1194, 19] width 79 height 23
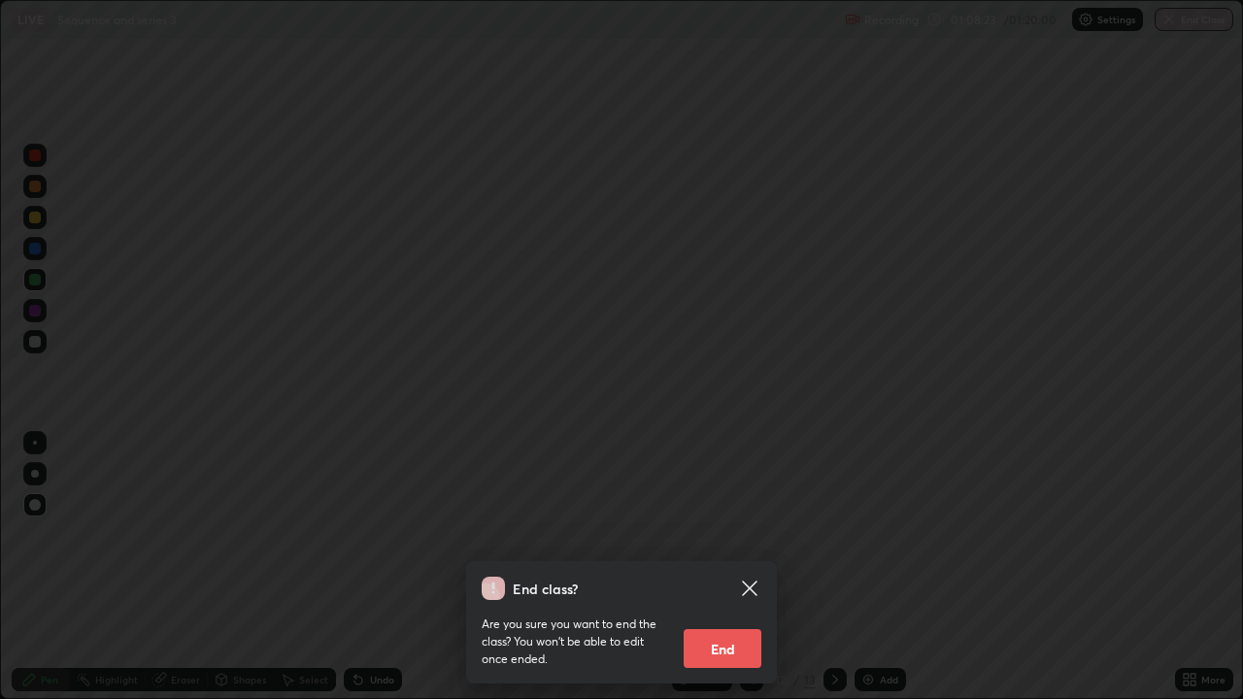
click at [737, 567] on button "End" at bounding box center [723, 648] width 78 height 39
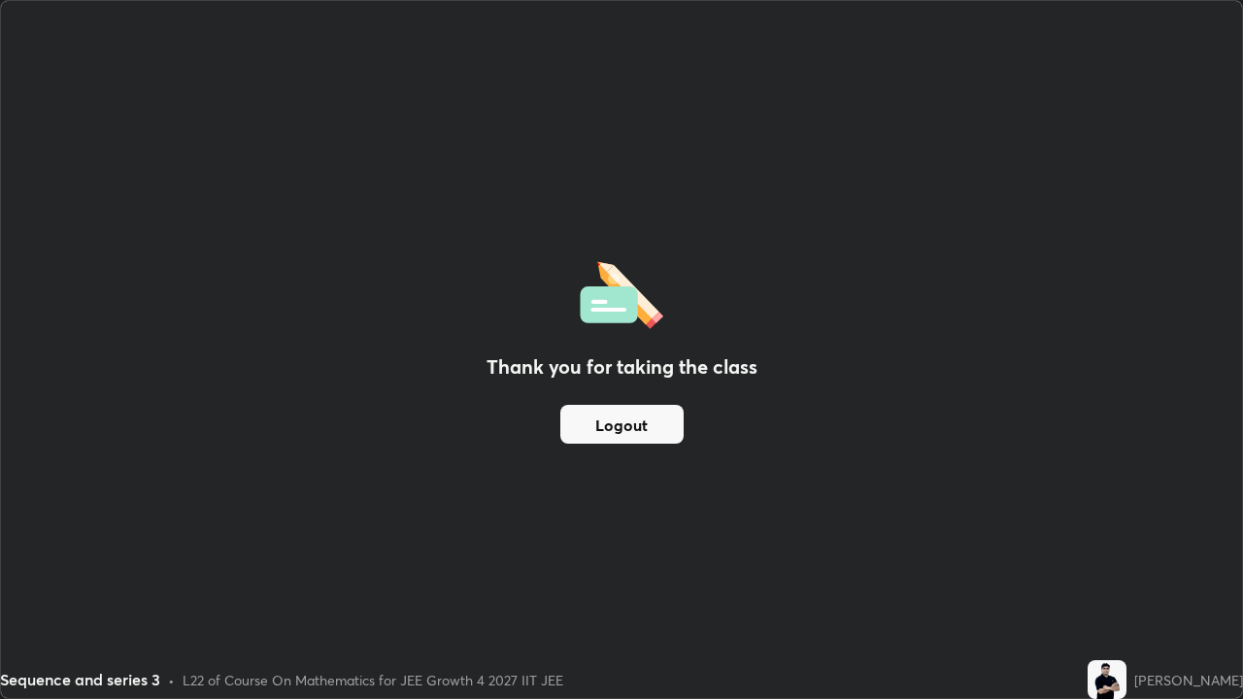
click at [637, 428] on button "Logout" at bounding box center [621, 424] width 123 height 39
